Goal: Task Accomplishment & Management: Use online tool/utility

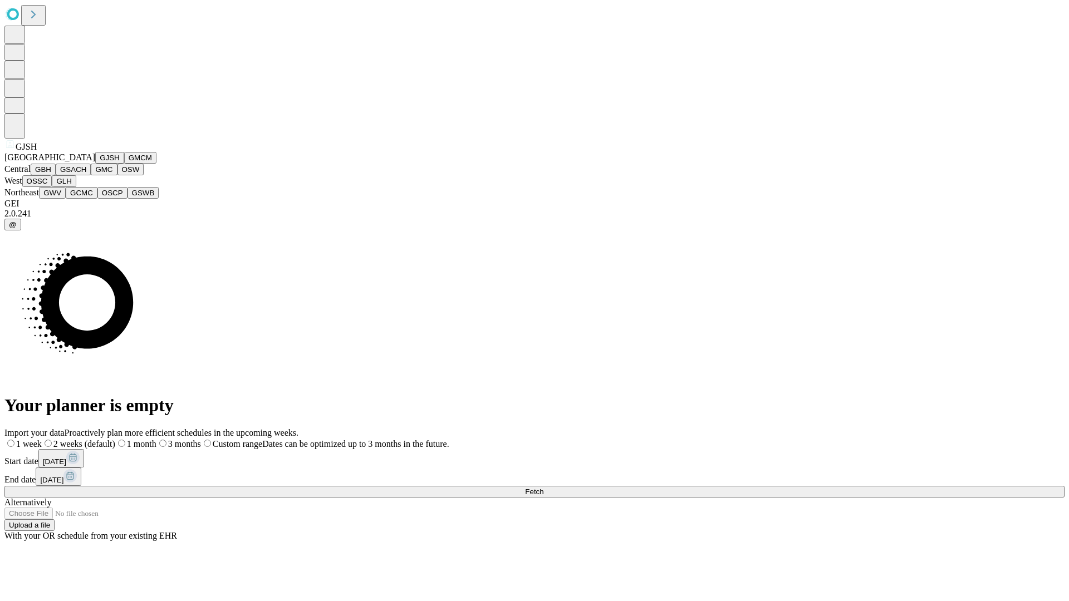
click at [95, 164] on button "GJSH" at bounding box center [109, 158] width 29 height 12
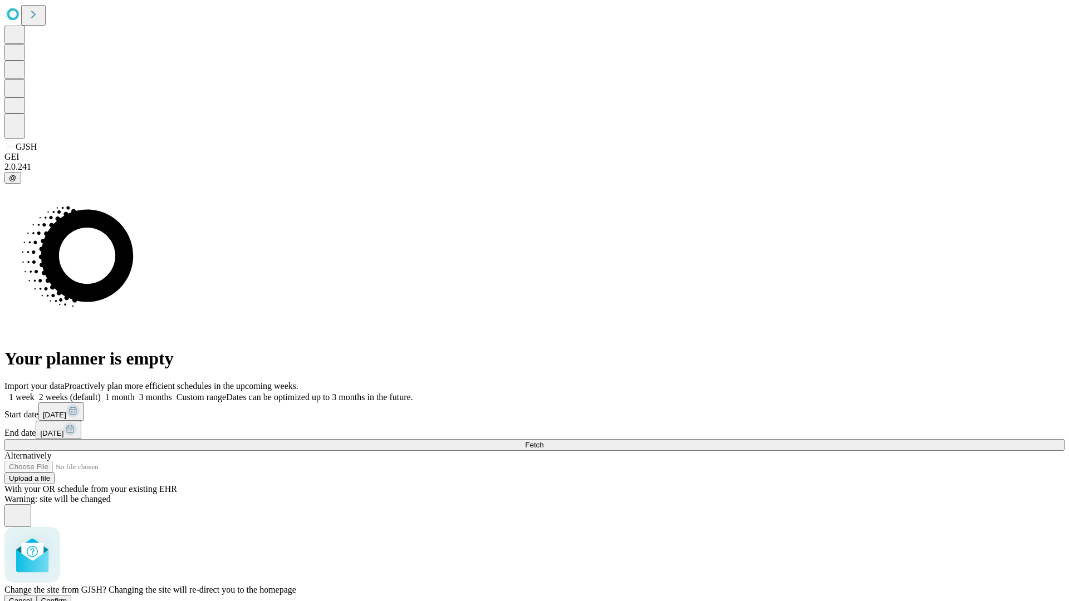
click at [67, 597] on span "Confirm" at bounding box center [54, 601] width 26 height 8
click at [35, 392] on label "1 week" at bounding box center [19, 396] width 30 height 9
click at [543, 441] on span "Fetch" at bounding box center [534, 445] width 18 height 8
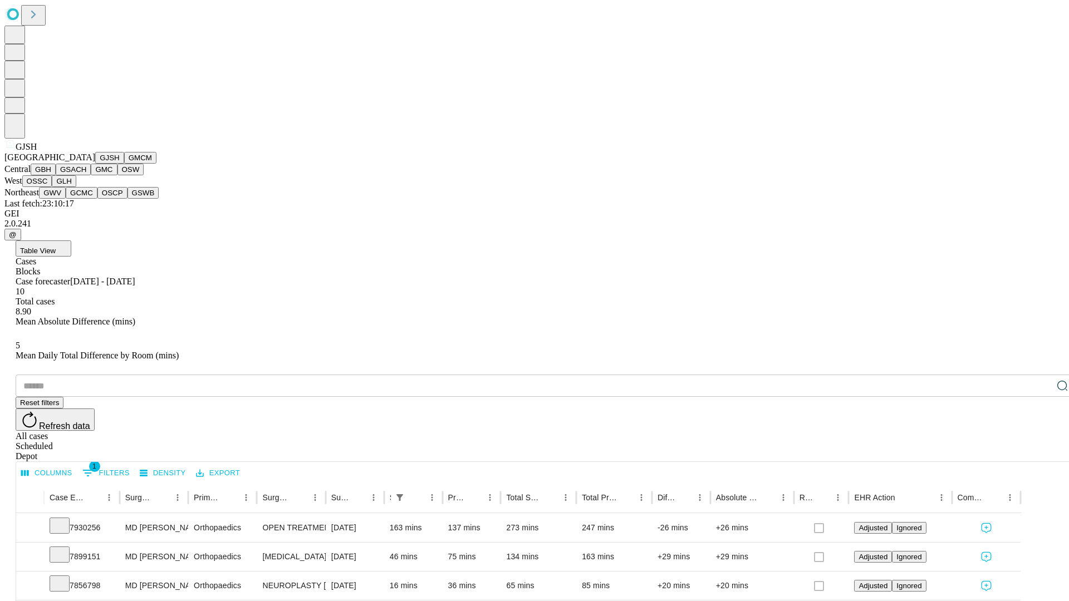
click at [124, 164] on button "GMCM" at bounding box center [140, 158] width 32 height 12
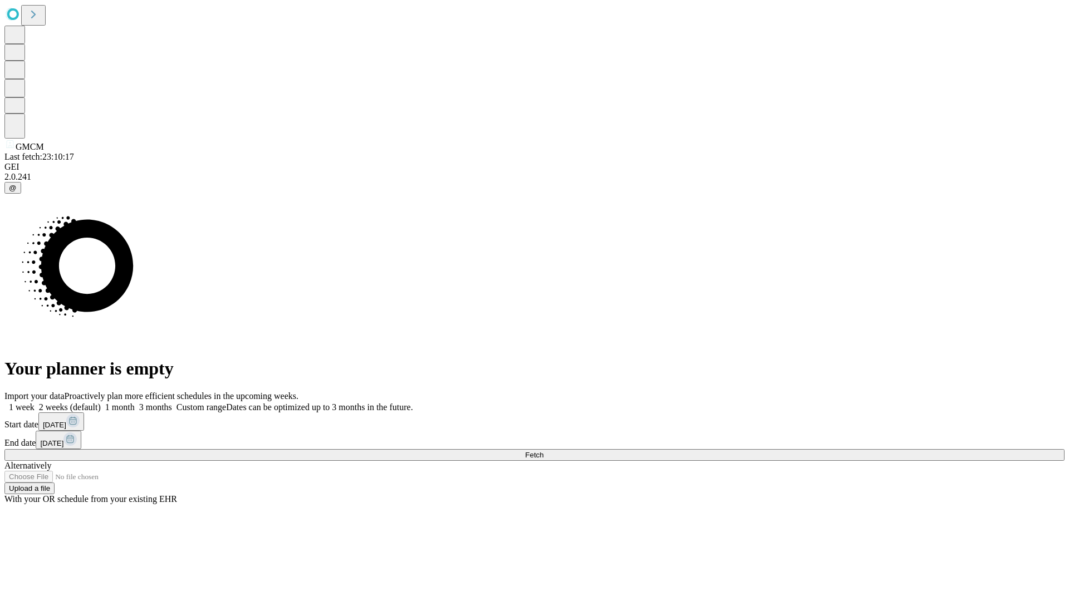
click at [35, 403] on label "1 week" at bounding box center [19, 407] width 30 height 9
click at [543, 451] on span "Fetch" at bounding box center [534, 455] width 18 height 8
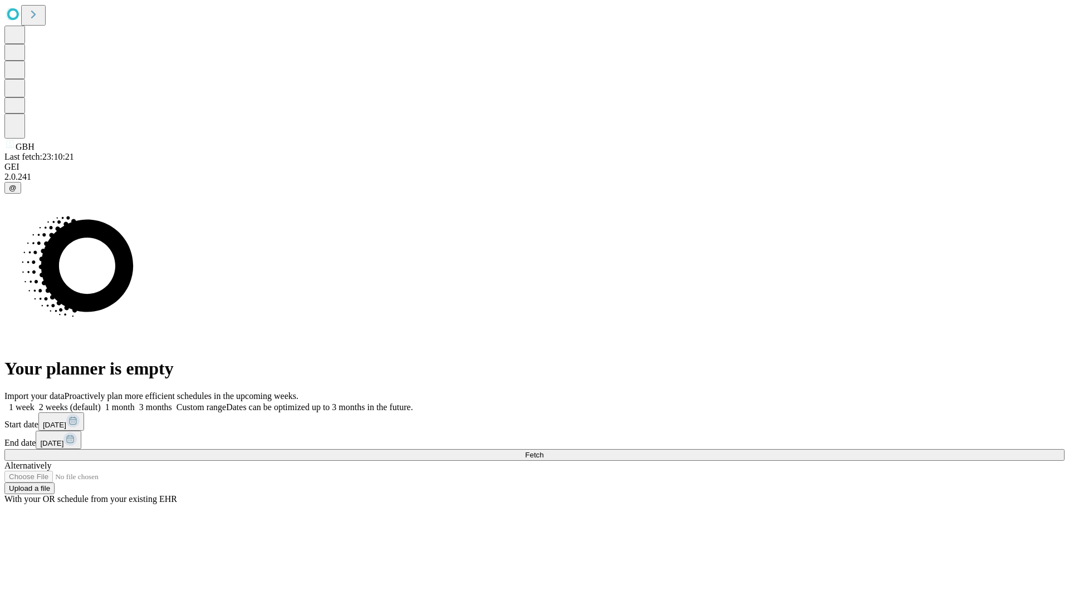
click at [35, 403] on label "1 week" at bounding box center [19, 407] width 30 height 9
click at [543, 451] on span "Fetch" at bounding box center [534, 455] width 18 height 8
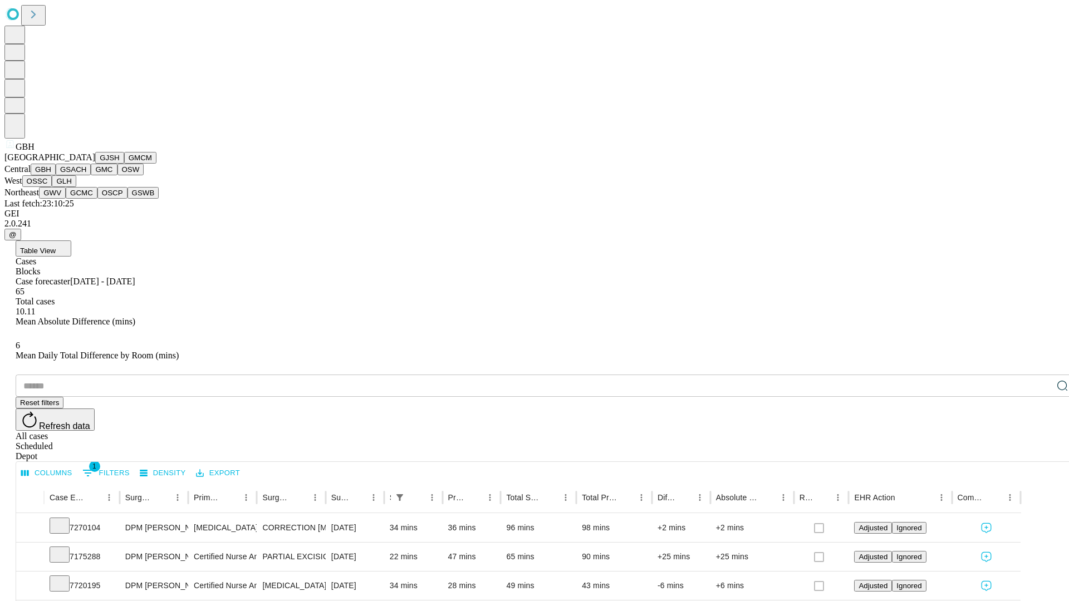
click at [86, 175] on button "GSACH" at bounding box center [73, 170] width 35 height 12
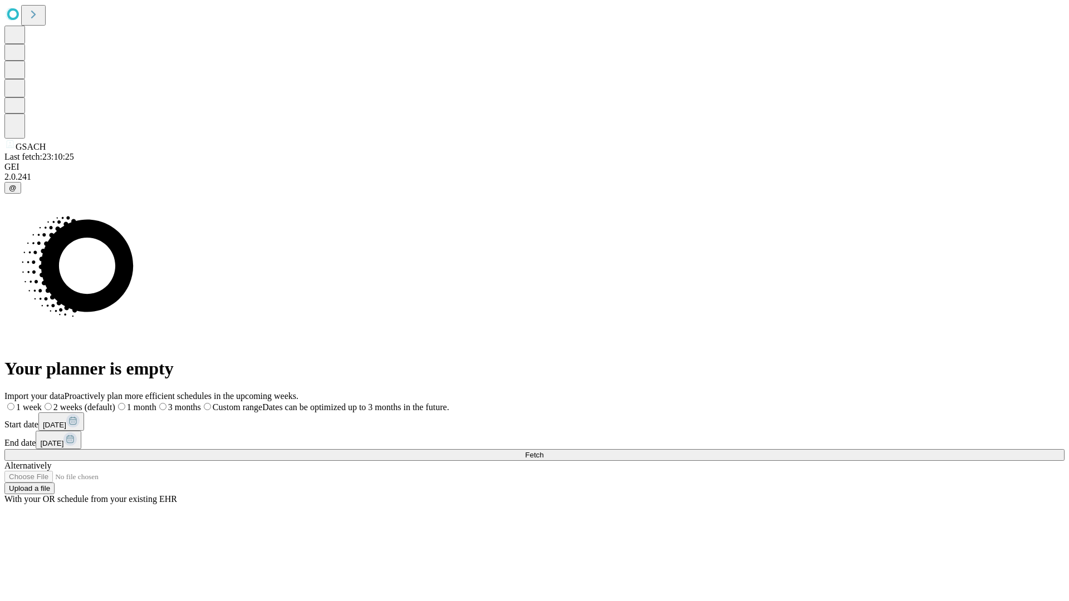
click at [42, 403] on label "1 week" at bounding box center [22, 407] width 37 height 9
click at [543, 451] on span "Fetch" at bounding box center [534, 455] width 18 height 8
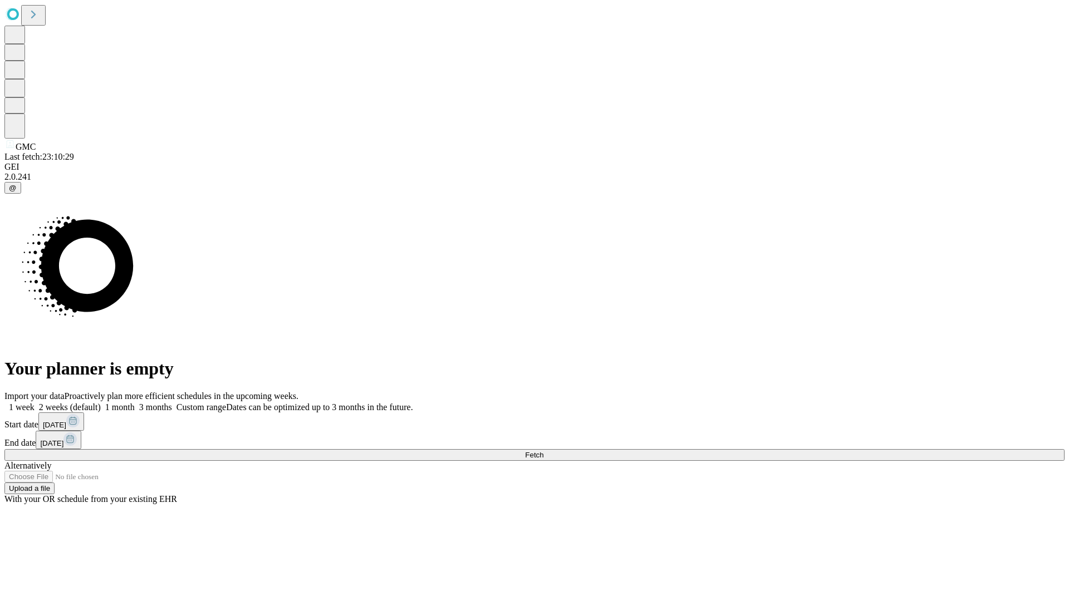
click at [35, 403] on label "1 week" at bounding box center [19, 407] width 30 height 9
click at [543, 451] on span "Fetch" at bounding box center [534, 455] width 18 height 8
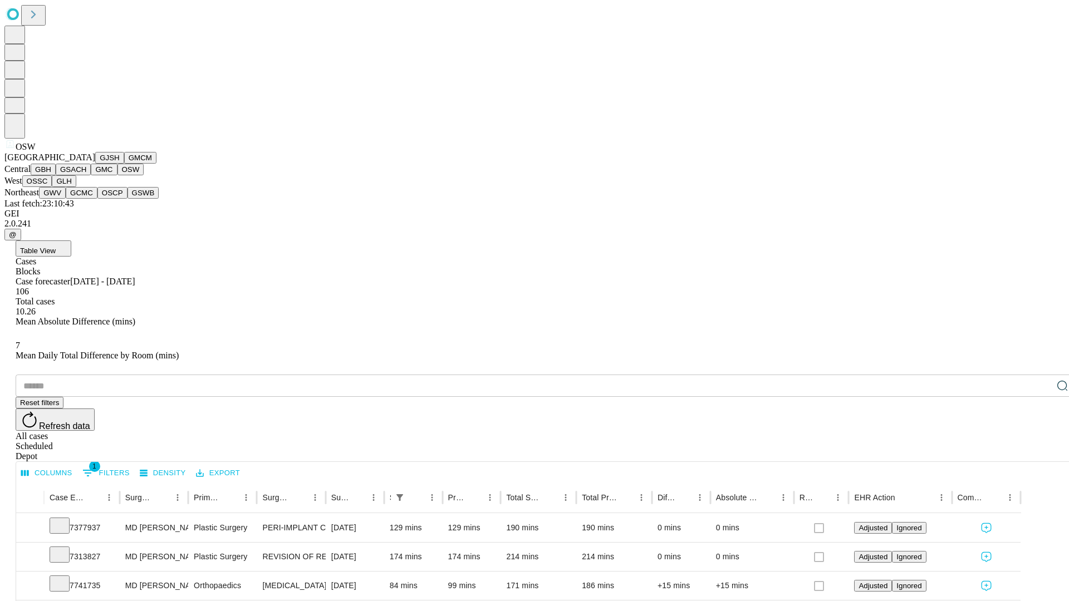
click at [52, 187] on button "OSSC" at bounding box center [37, 181] width 30 height 12
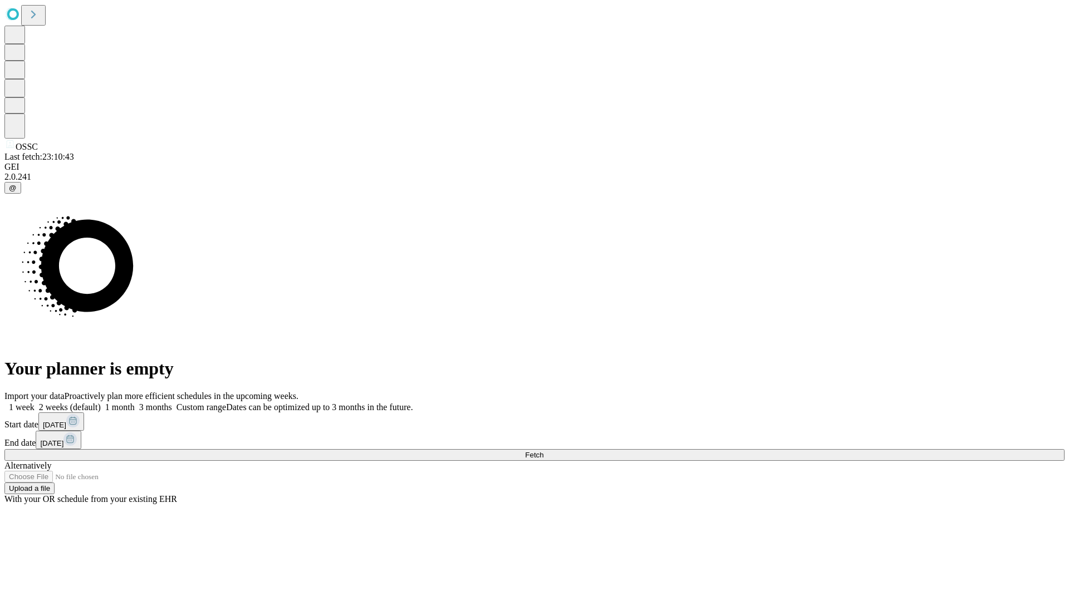
click at [543, 451] on span "Fetch" at bounding box center [534, 455] width 18 height 8
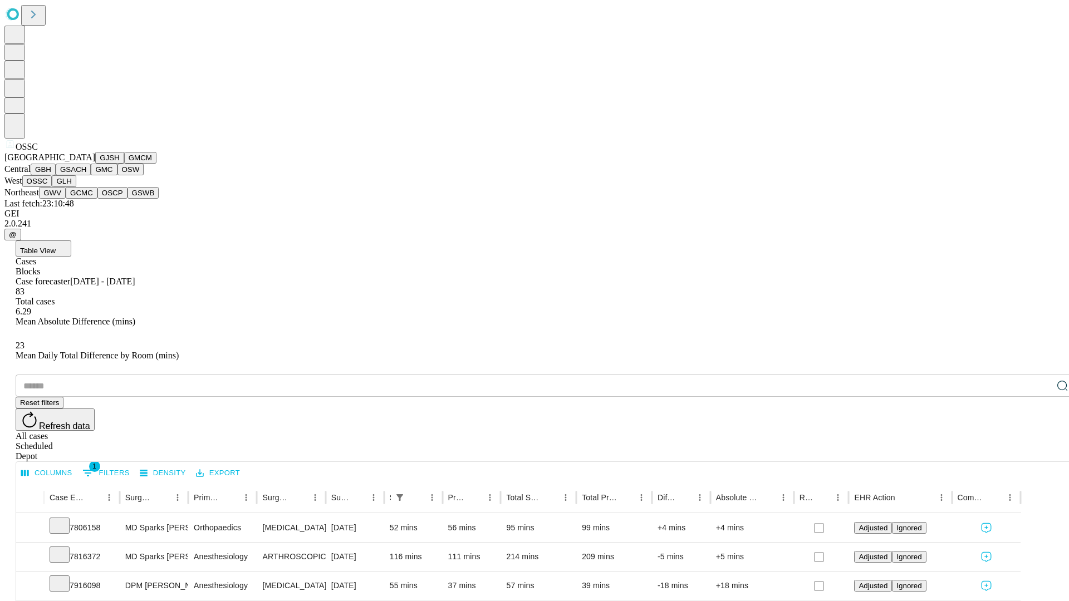
click at [76, 187] on button "GLH" at bounding box center [64, 181] width 24 height 12
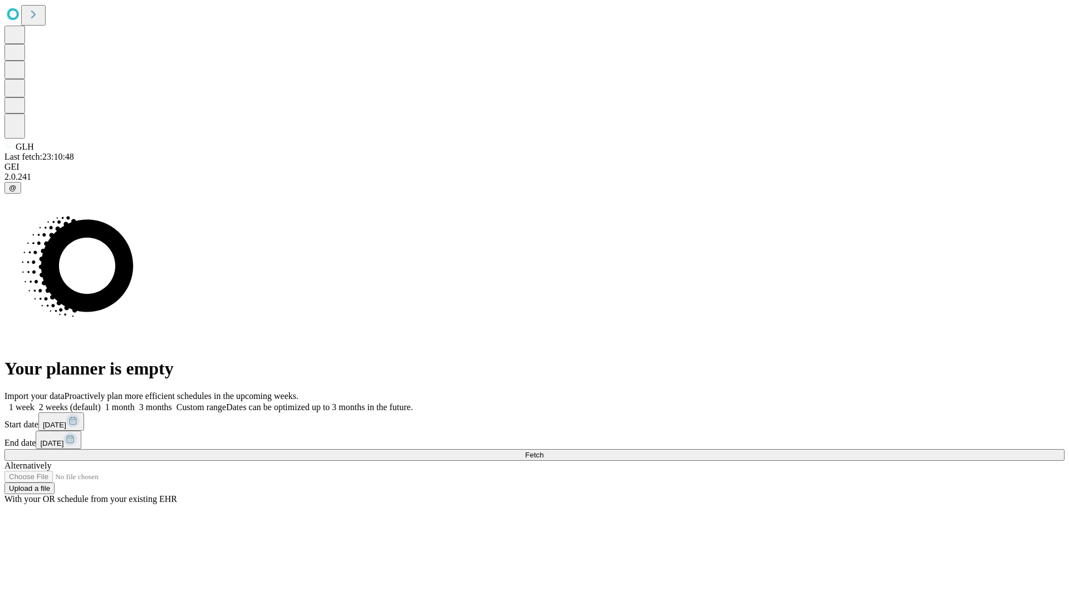
click at [35, 403] on label "1 week" at bounding box center [19, 407] width 30 height 9
click at [543, 451] on span "Fetch" at bounding box center [534, 455] width 18 height 8
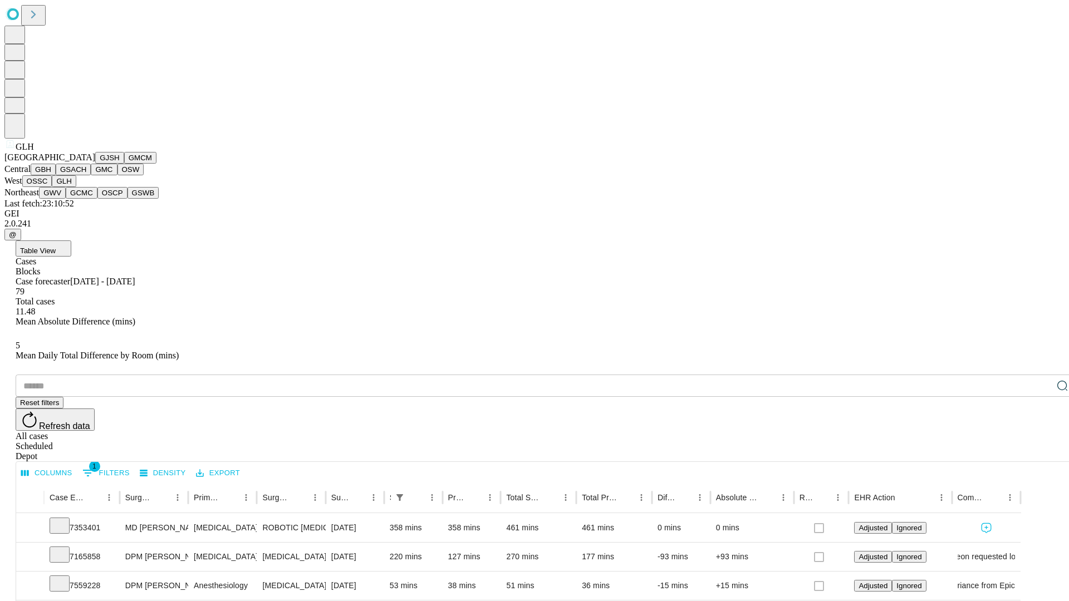
click at [66, 199] on button "GWV" at bounding box center [52, 193] width 27 height 12
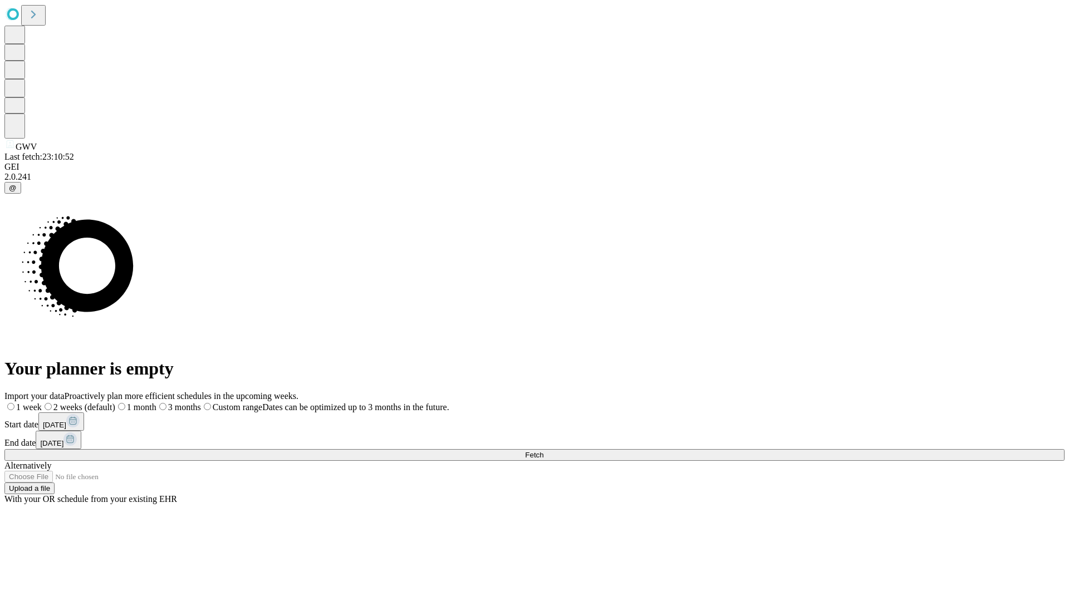
click at [42, 403] on label "1 week" at bounding box center [22, 407] width 37 height 9
click at [543, 451] on span "Fetch" at bounding box center [534, 455] width 18 height 8
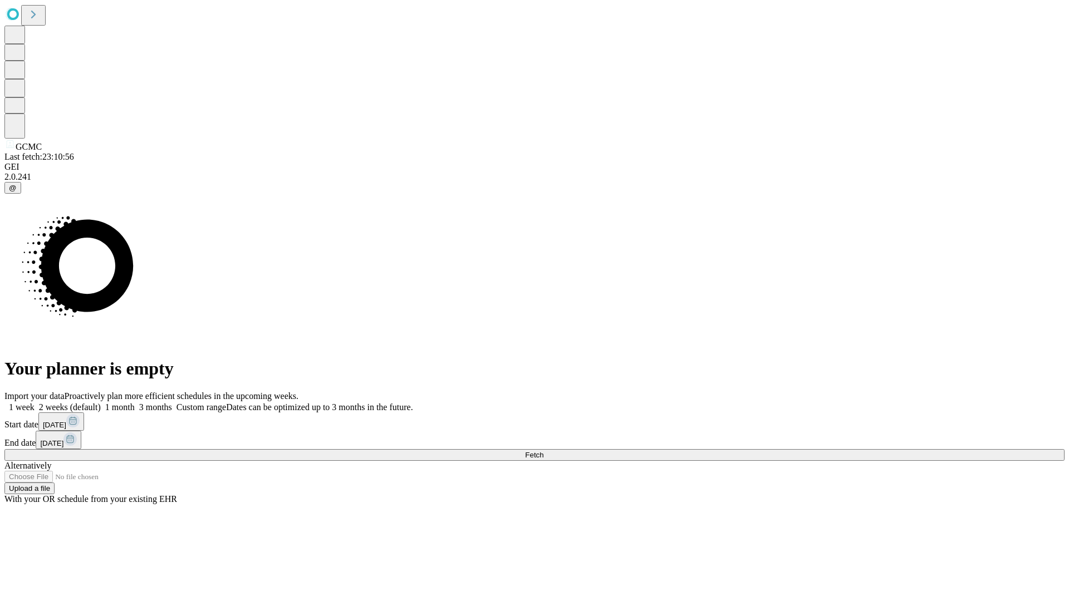
click at [35, 403] on label "1 week" at bounding box center [19, 407] width 30 height 9
click at [543, 451] on span "Fetch" at bounding box center [534, 455] width 18 height 8
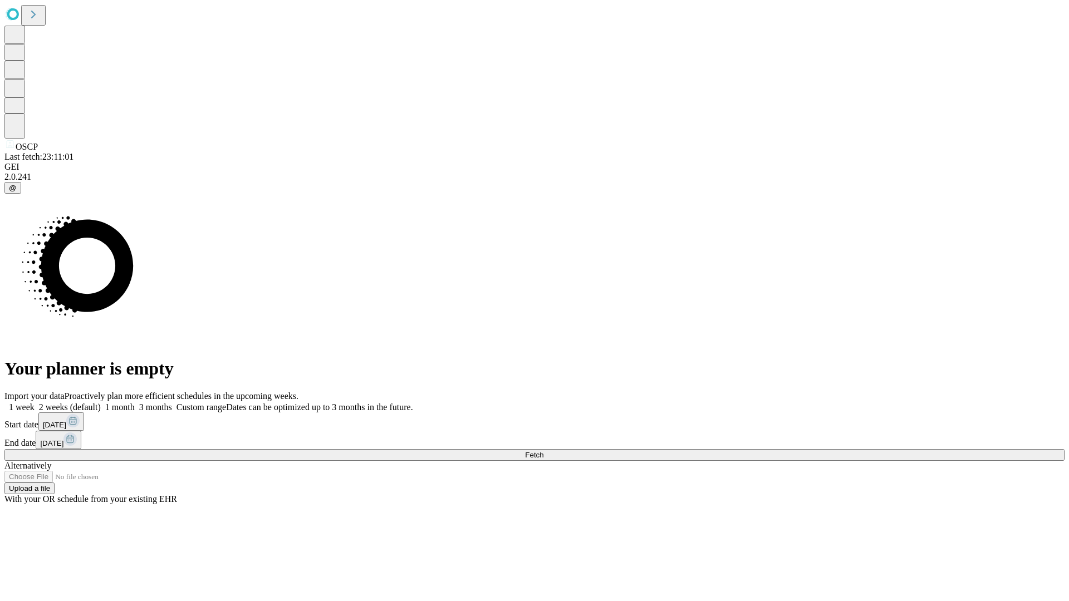
click at [35, 403] on label "1 week" at bounding box center [19, 407] width 30 height 9
click at [543, 451] on span "Fetch" at bounding box center [534, 455] width 18 height 8
